Goal: Find specific page/section

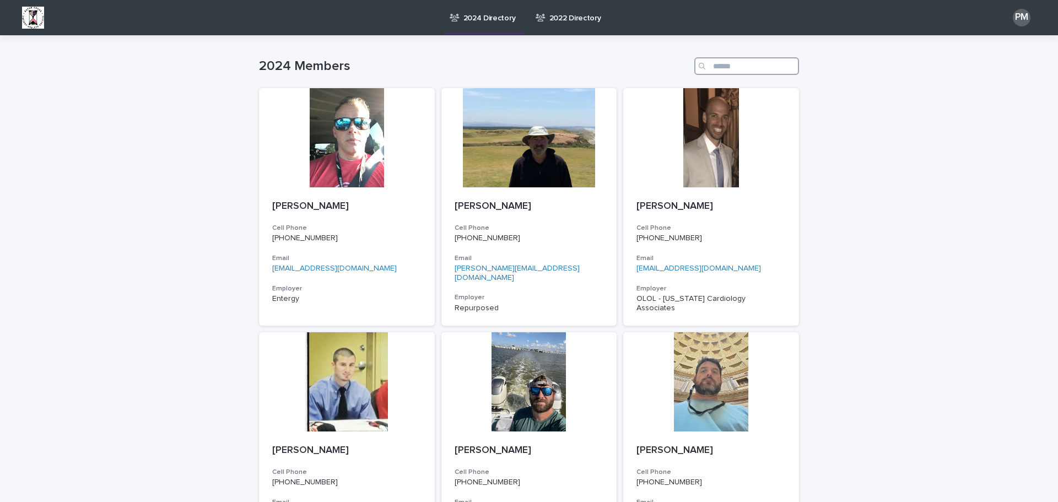
click at [734, 69] on input "Search" at bounding box center [746, 66] width 105 height 18
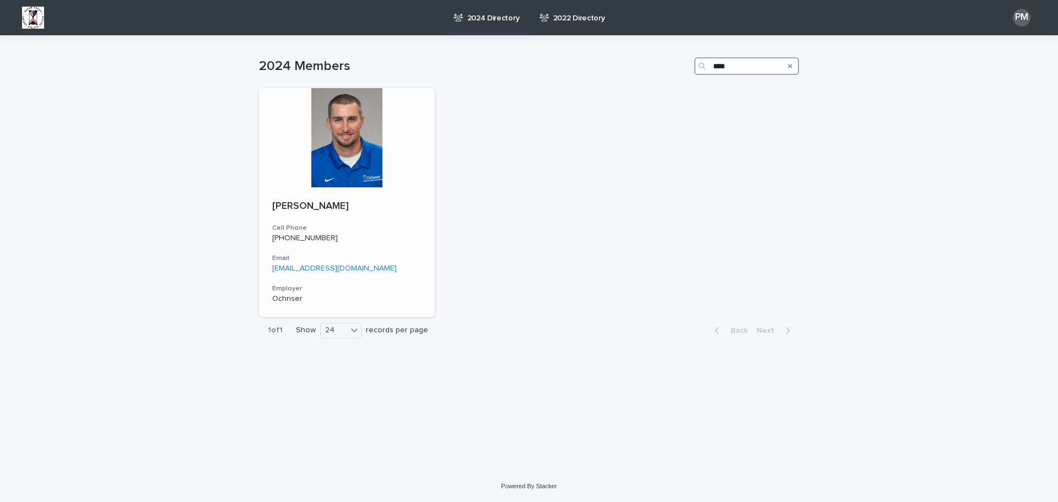
type input "****"
click at [361, 147] on div at bounding box center [347, 137] width 176 height 99
